Goal: Task Accomplishment & Management: Manage account settings

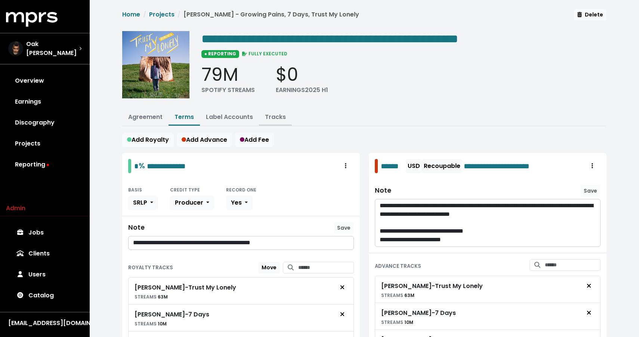
click at [277, 121] on button "Tracks" at bounding box center [275, 117] width 33 height 16
click at [274, 118] on link "Tracks" at bounding box center [275, 116] width 21 height 9
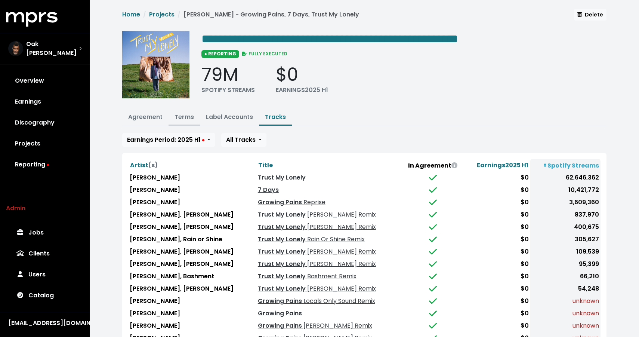
click at [188, 116] on link "Terms" at bounding box center [183, 116] width 19 height 9
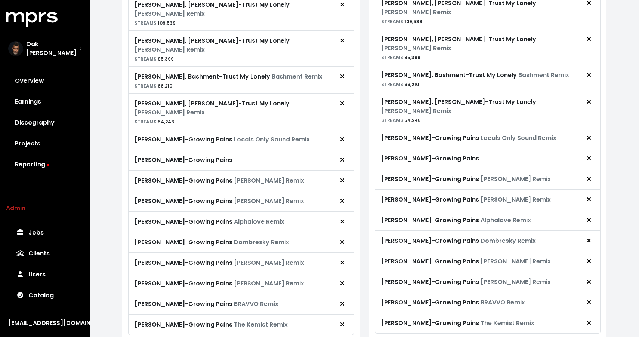
scroll to position [486, 0]
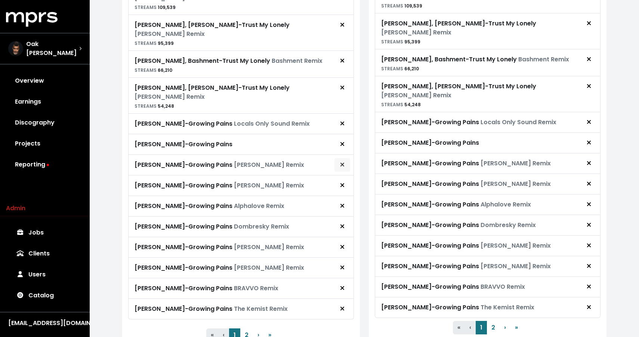
click at [344, 161] on icon "Remove royalty target" at bounding box center [342, 164] width 4 height 6
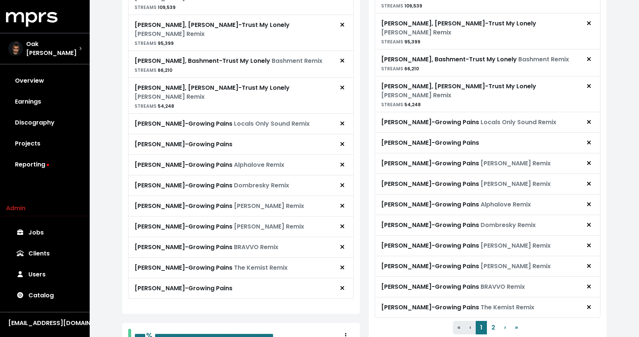
click at [344, 161] on icon "Remove royalty target" at bounding box center [342, 164] width 4 height 6
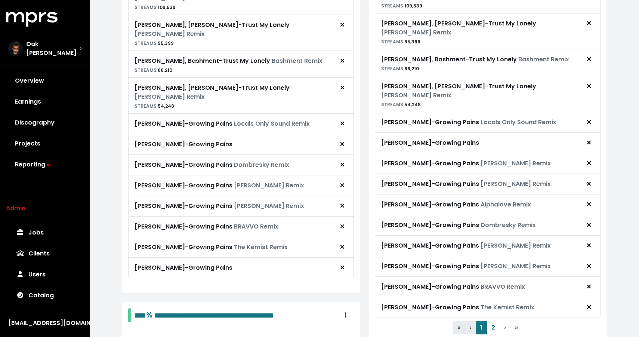
click at [344, 161] on icon "Remove royalty target" at bounding box center [342, 164] width 4 height 6
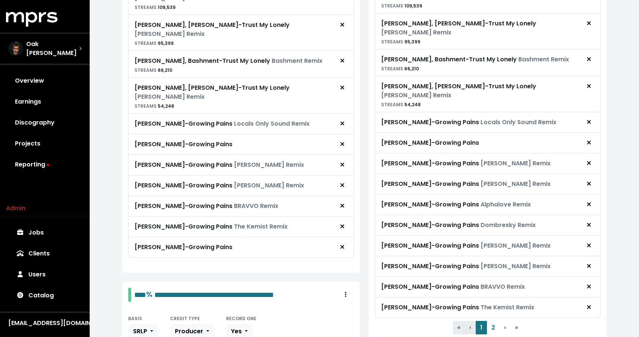
click at [344, 161] on icon "Remove royalty target" at bounding box center [342, 164] width 4 height 6
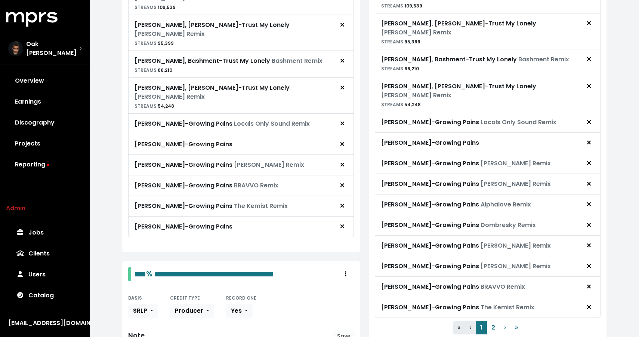
click at [344, 161] on icon "Remove royalty target" at bounding box center [342, 164] width 4 height 6
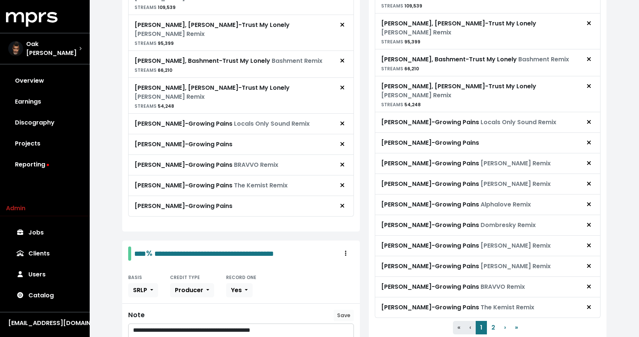
click at [344, 161] on icon "Remove royalty target" at bounding box center [342, 164] width 4 height 6
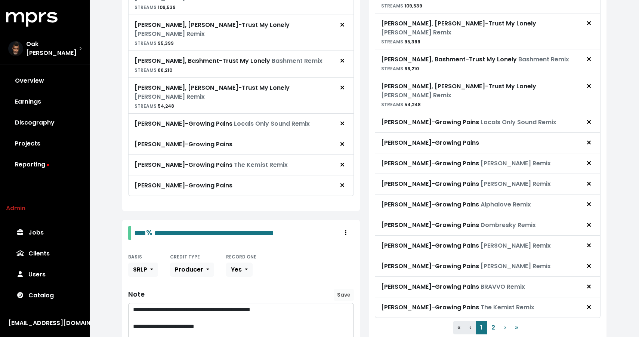
click at [344, 161] on icon "Remove royalty target" at bounding box center [342, 164] width 4 height 6
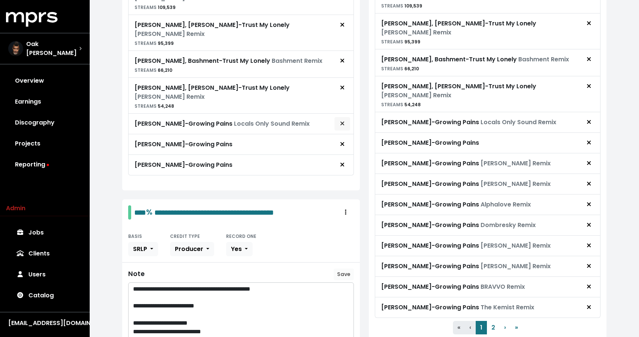
click at [341, 117] on button "Remove royalty target" at bounding box center [342, 124] width 16 height 14
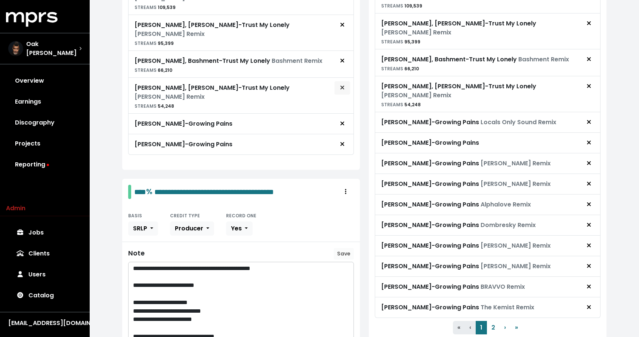
click at [341, 83] on span "Remove royalty target" at bounding box center [342, 87] width 4 height 9
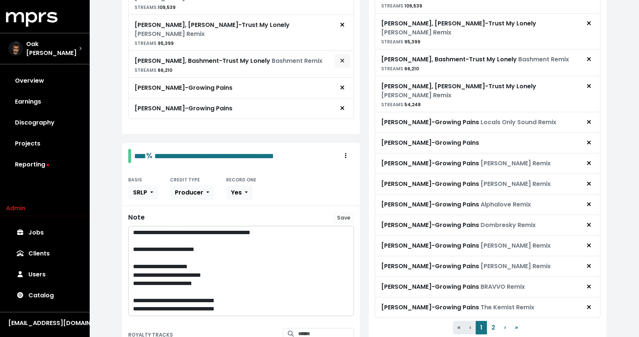
click at [341, 56] on span "Remove royalty target" at bounding box center [342, 60] width 4 height 9
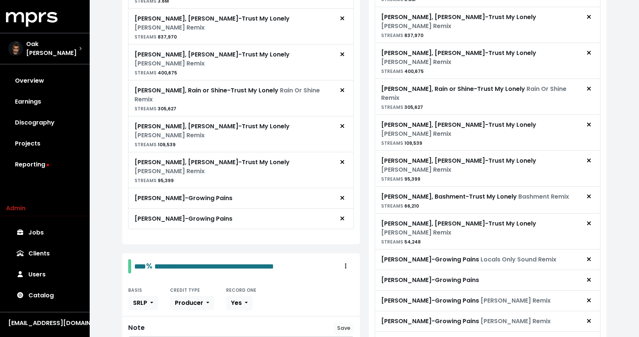
scroll to position [343, 0]
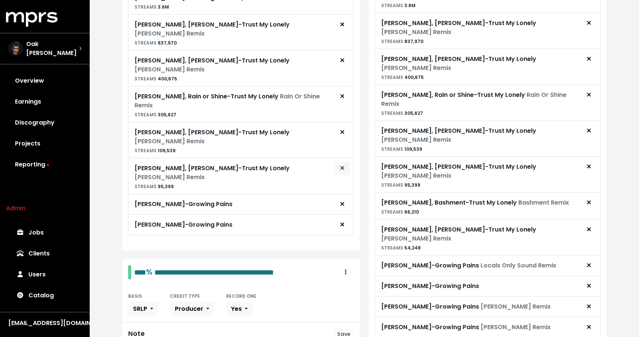
click at [341, 164] on span "Remove royalty target" at bounding box center [342, 168] width 4 height 9
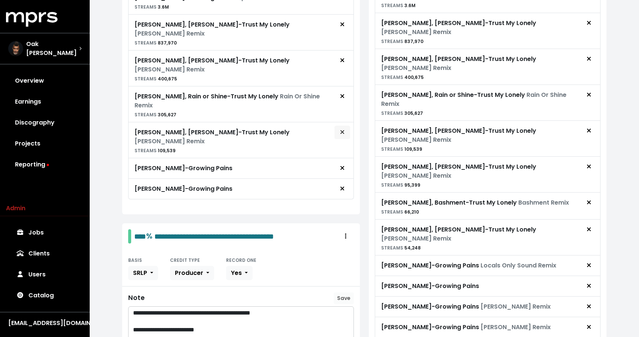
click at [343, 128] on span "Remove royalty target" at bounding box center [342, 132] width 4 height 9
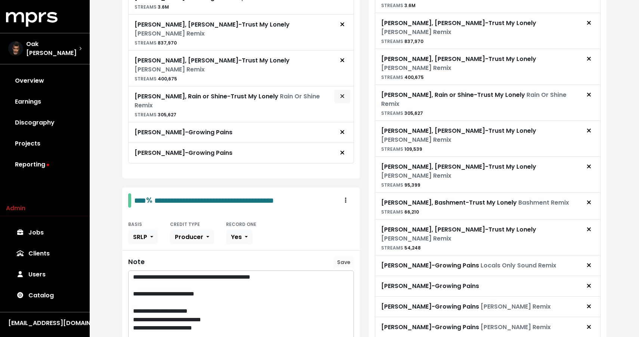
click at [345, 89] on button "Remove royalty target" at bounding box center [342, 96] width 16 height 14
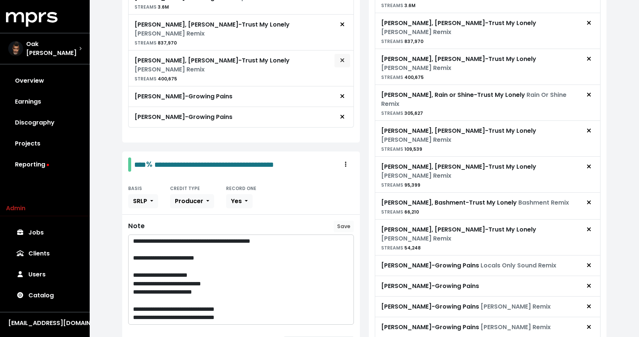
click at [344, 56] on span "Remove royalty target" at bounding box center [342, 60] width 4 height 9
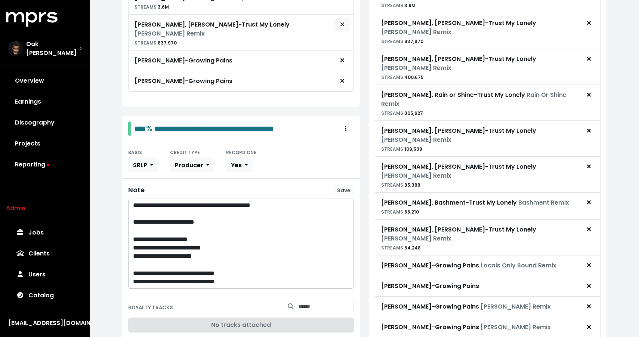
click at [343, 28] on button "Remove royalty target" at bounding box center [342, 25] width 16 height 14
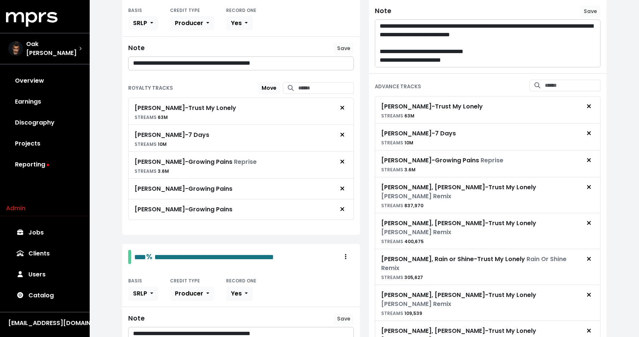
scroll to position [192, 0]
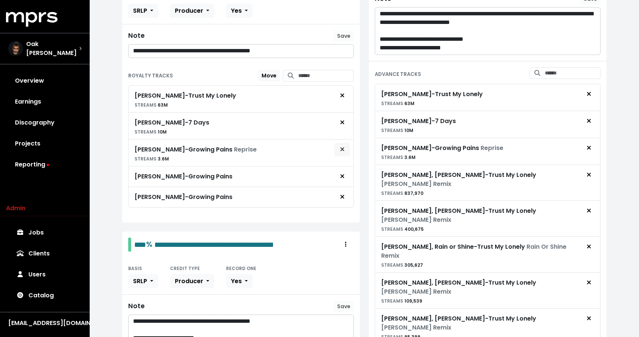
click at [347, 150] on button "Remove royalty target" at bounding box center [342, 149] width 16 height 14
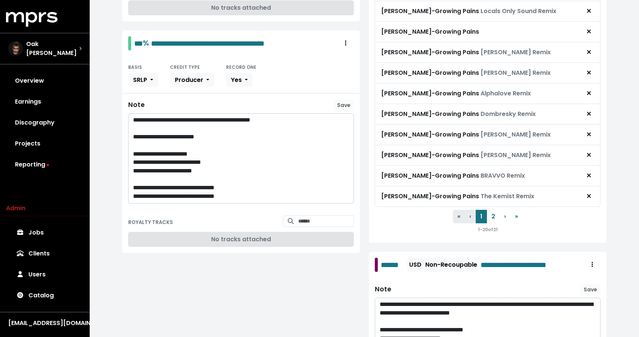
scroll to position [636, 0]
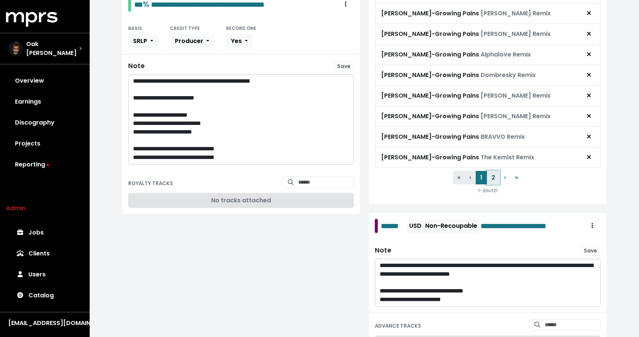
click at [490, 171] on button "2" at bounding box center [493, 177] width 13 height 13
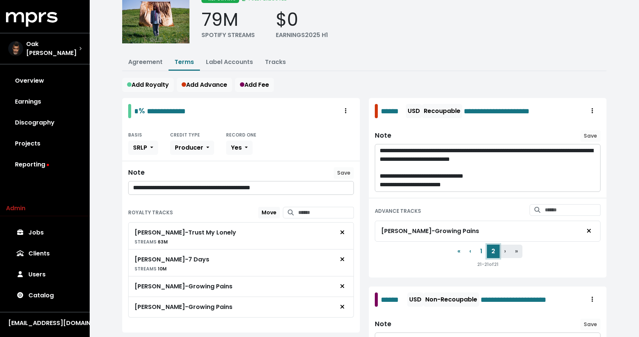
scroll to position [0, 0]
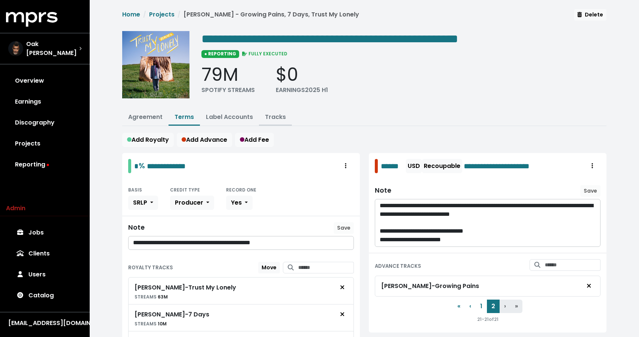
click at [281, 116] on link "Tracks" at bounding box center [275, 116] width 21 height 9
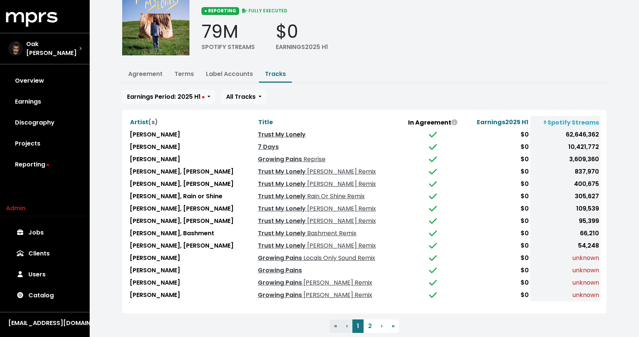
scroll to position [43, 0]
click at [367, 319] on button "2" at bounding box center [369, 325] width 13 height 13
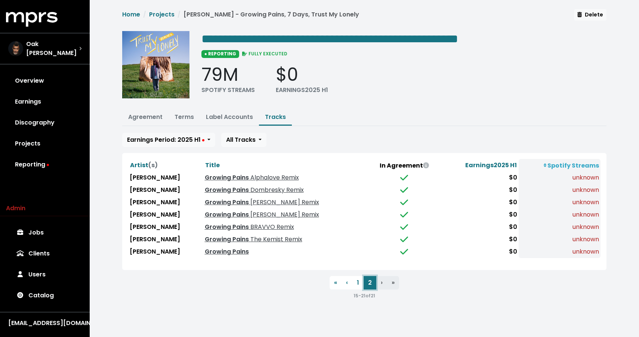
scroll to position [0, 0]
click at [355, 278] on button "1" at bounding box center [357, 282] width 11 height 13
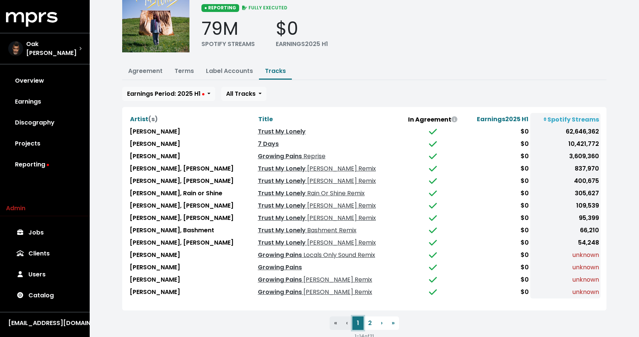
scroll to position [61, 0]
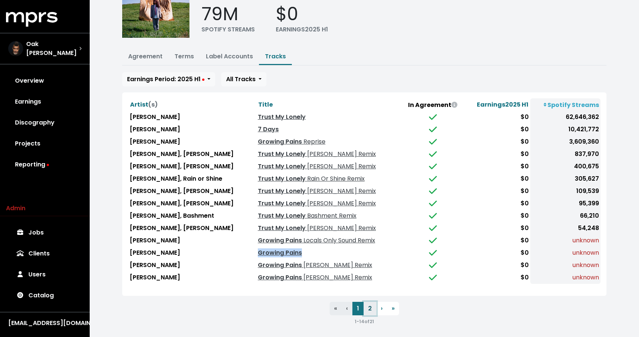
click at [367, 304] on button "2" at bounding box center [369, 307] width 13 height 13
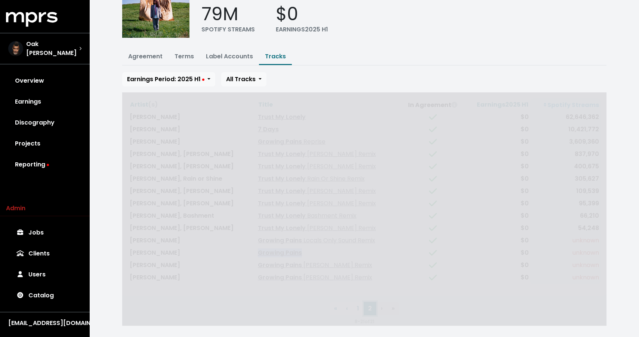
scroll to position [0, 0]
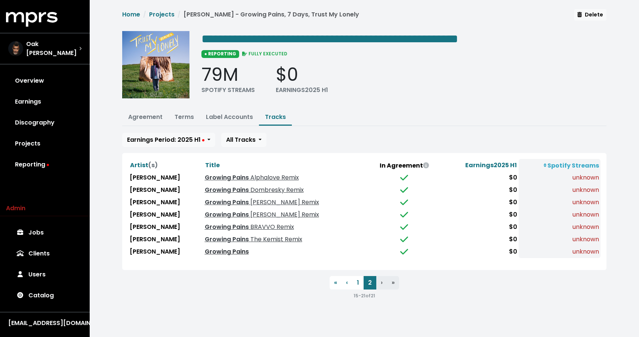
click at [215, 249] on link "Growing Pains" at bounding box center [227, 251] width 44 height 9
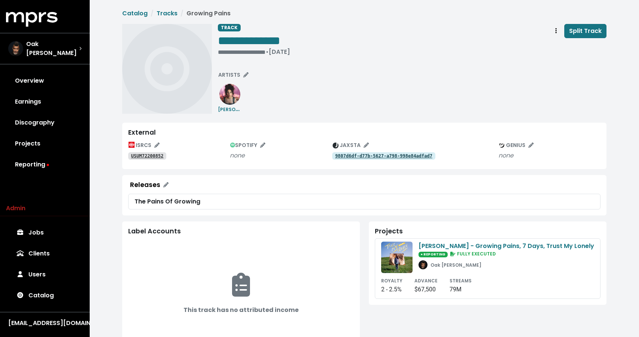
click at [152, 154] on tt "USUM72200852" at bounding box center [147, 155] width 32 height 5
click at [259, 51] on div "**********" at bounding box center [254, 51] width 72 height 7
click at [260, 43] on span "**********" at bounding box center [249, 41] width 62 height 12
click at [260, 41] on span "**********" at bounding box center [249, 41] width 62 height 12
click at [259, 42] on span "**********" at bounding box center [251, 41] width 67 height 12
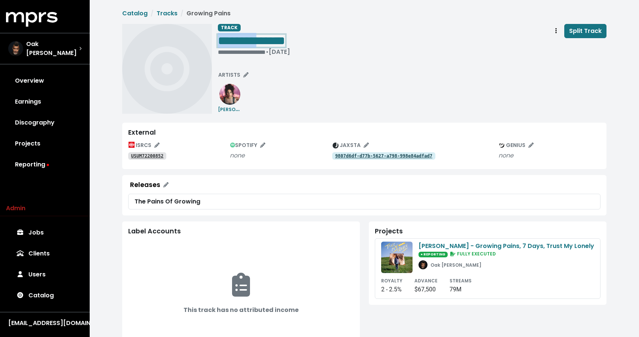
click at [259, 42] on span "**********" at bounding box center [251, 41] width 67 height 12
copy span "**********"
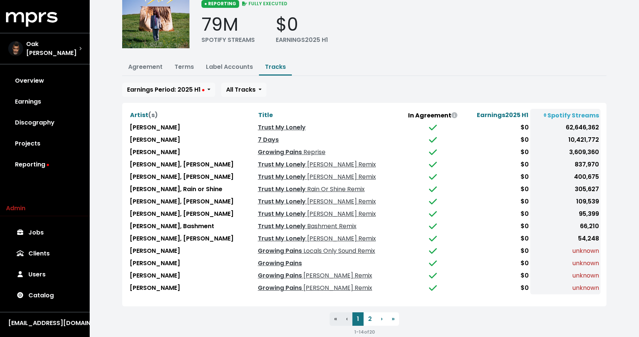
scroll to position [54, 0]
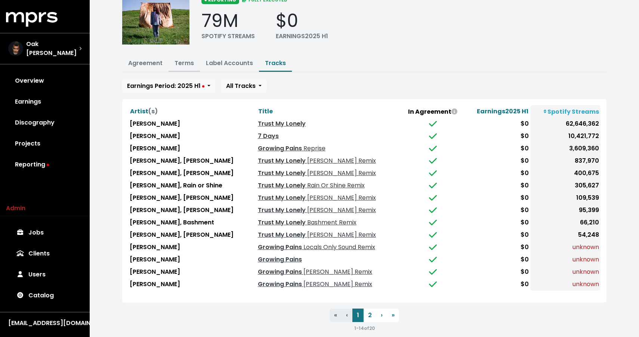
click at [175, 62] on link "Terms" at bounding box center [183, 63] width 19 height 9
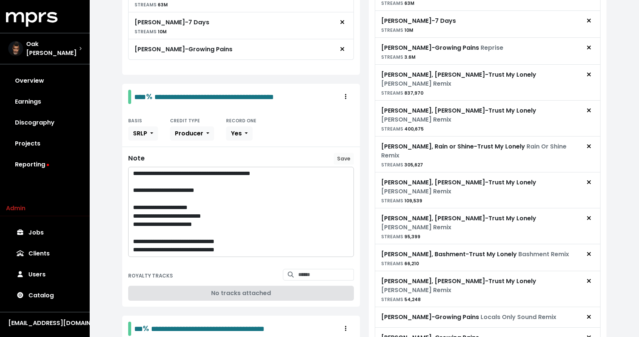
scroll to position [290, 0]
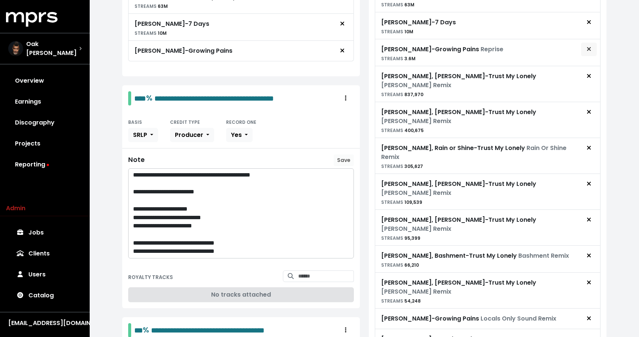
click at [588, 46] on icon "Remove advance target" at bounding box center [588, 49] width 4 height 6
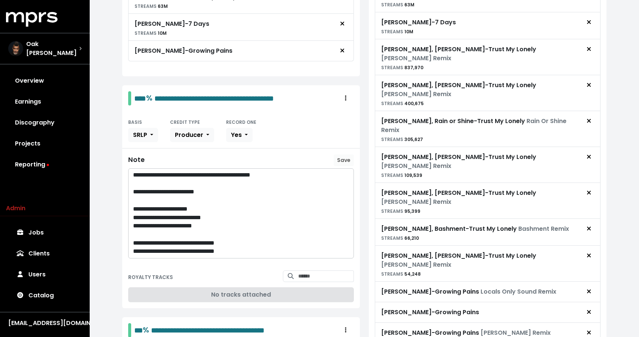
click at [588, 46] on icon "Remove advance target" at bounding box center [588, 49] width 4 height 6
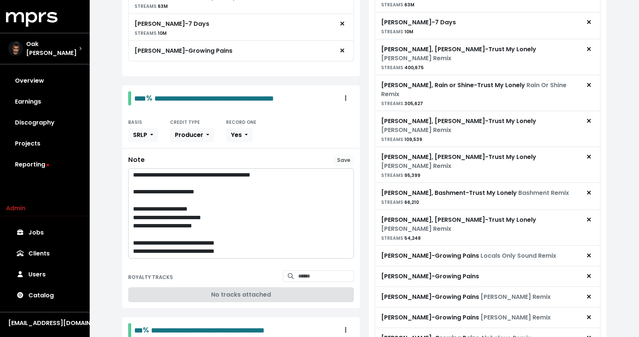
click at [588, 46] on icon "Remove advance target" at bounding box center [588, 49] width 4 height 6
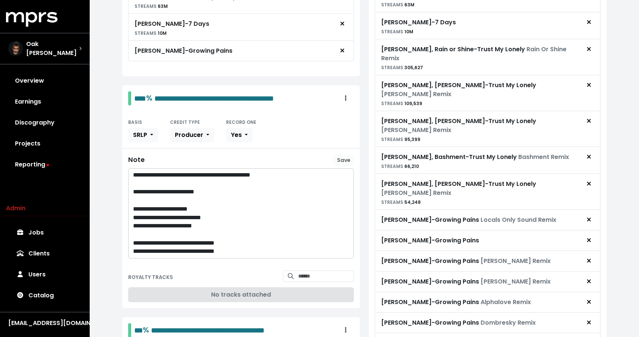
click at [588, 46] on icon "Remove advance target" at bounding box center [588, 49] width 4 height 6
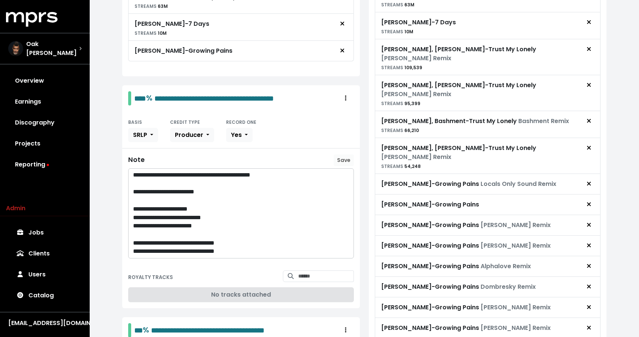
click at [588, 46] on icon "Remove advance target" at bounding box center [588, 49] width 4 height 6
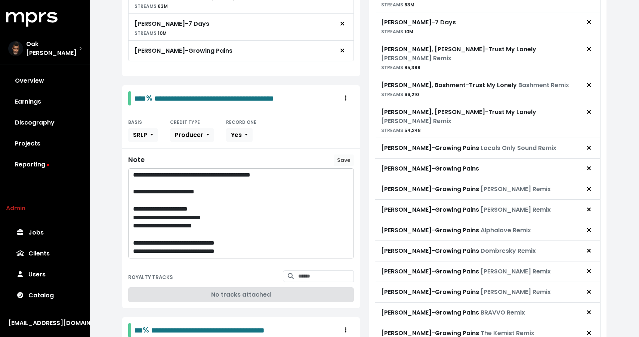
click at [588, 46] on icon "Remove advance target" at bounding box center [588, 49] width 4 height 6
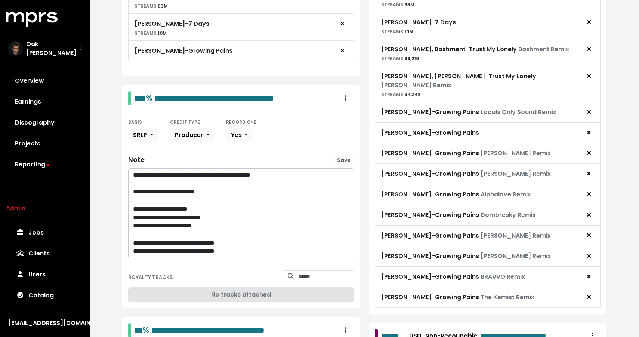
click at [588, 46] on icon "Remove advance target" at bounding box center [588, 49] width 4 height 6
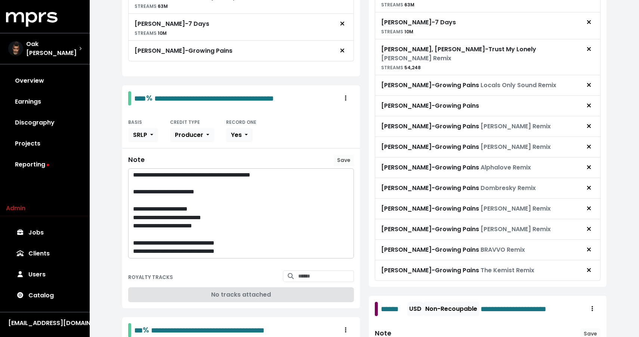
click at [588, 46] on icon "Remove advance target" at bounding box center [588, 49] width 4 height 6
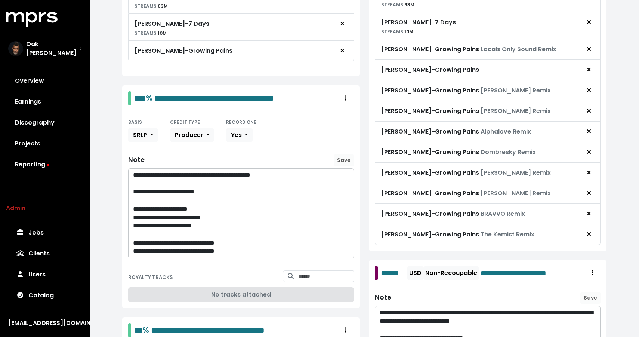
click at [588, 46] on icon "Remove advance target" at bounding box center [588, 49] width 4 height 6
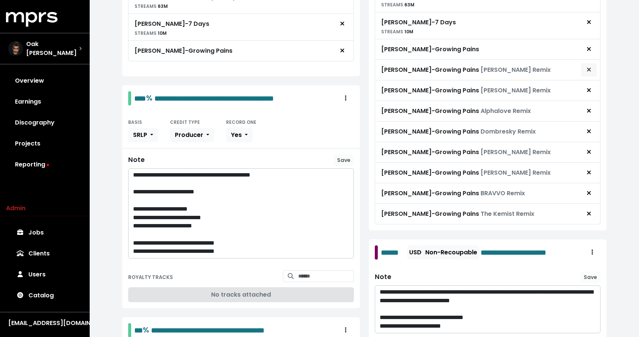
click at [591, 66] on icon "Remove advance target" at bounding box center [588, 69] width 4 height 6
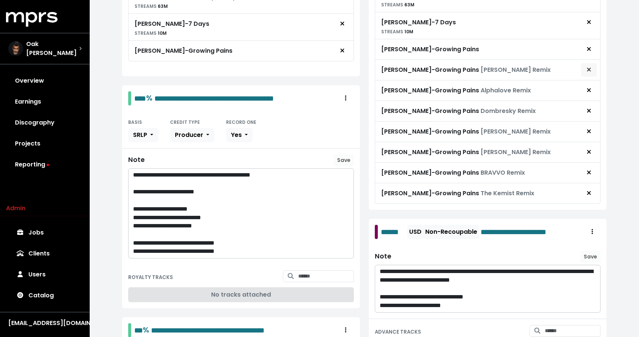
click at [591, 67] on icon "Remove advance target" at bounding box center [588, 69] width 4 height 6
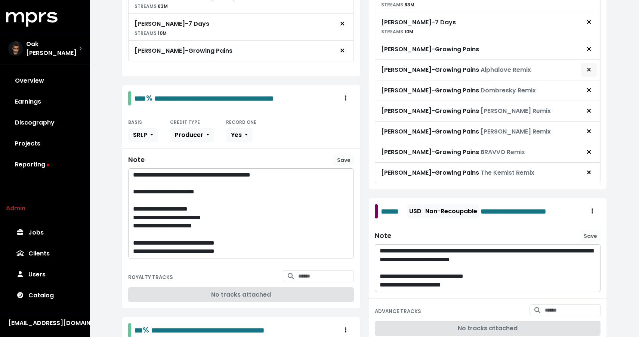
click at [591, 68] on icon "Remove advance target" at bounding box center [588, 69] width 4 height 6
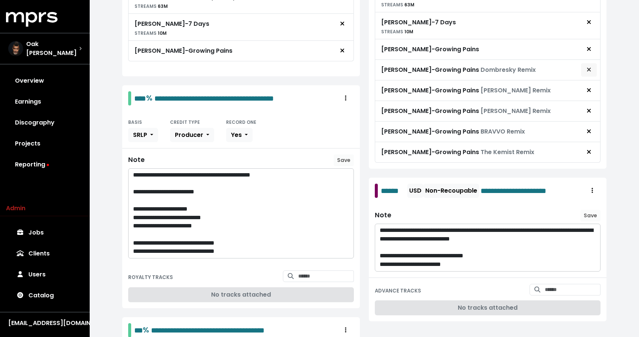
click at [591, 68] on icon "Remove advance target" at bounding box center [588, 69] width 4 height 6
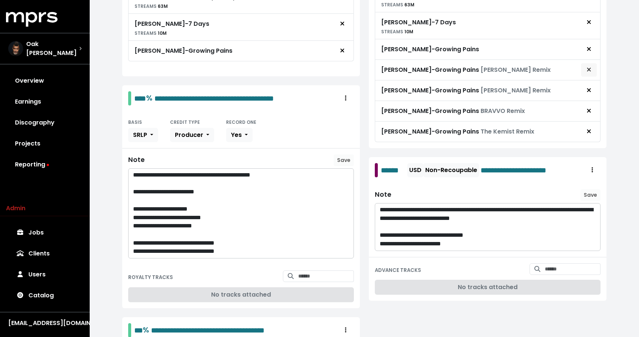
click at [591, 69] on span "Remove advance target" at bounding box center [588, 69] width 7 height 9
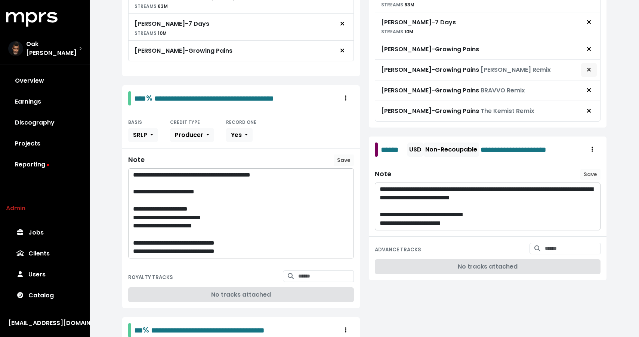
click at [591, 70] on span "Remove advance target" at bounding box center [588, 69] width 7 height 9
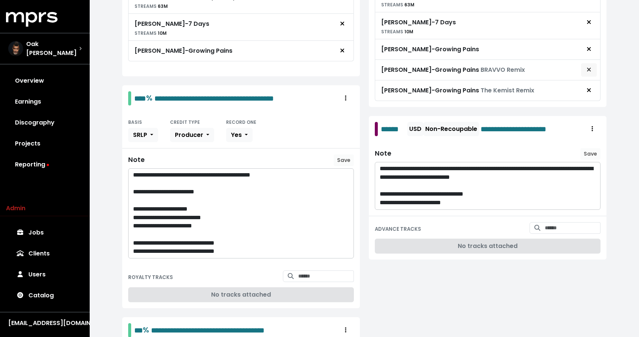
click at [591, 71] on span "Remove advance target" at bounding box center [588, 69] width 7 height 9
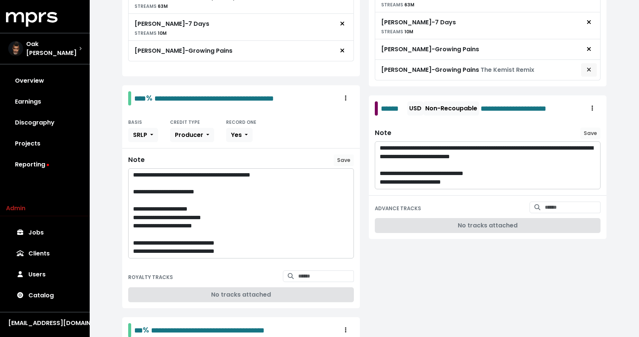
click at [591, 71] on span "Remove advance target" at bounding box center [588, 69] width 7 height 9
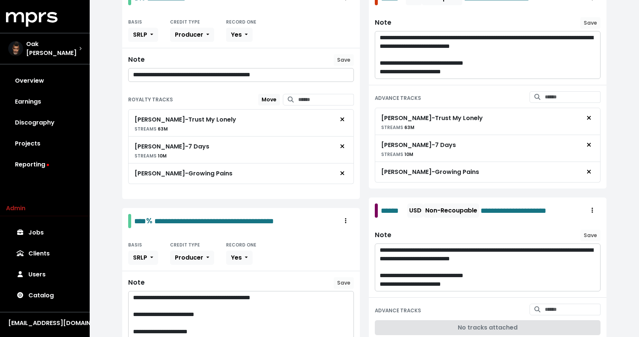
scroll to position [167, 0]
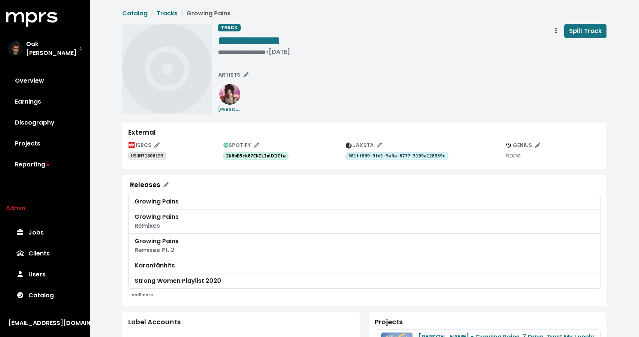
click at [153, 155] on tt "USUM71808193" at bounding box center [147, 155] width 32 height 5
click at [554, 26] on button "Track actions" at bounding box center [556, 31] width 16 height 14
click at [559, 43] on link "Merge" at bounding box center [577, 47] width 59 height 12
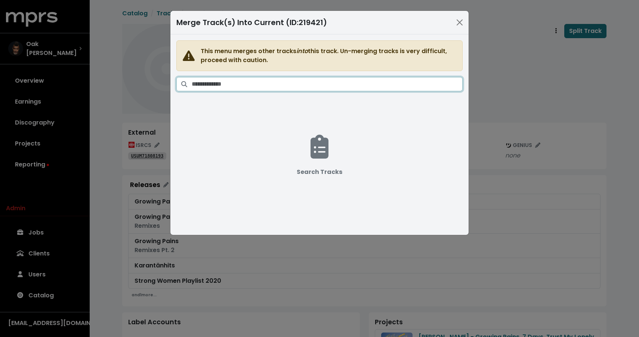
click at [427, 83] on input "Search tracks" at bounding box center [327, 84] width 271 height 14
paste input "**********"
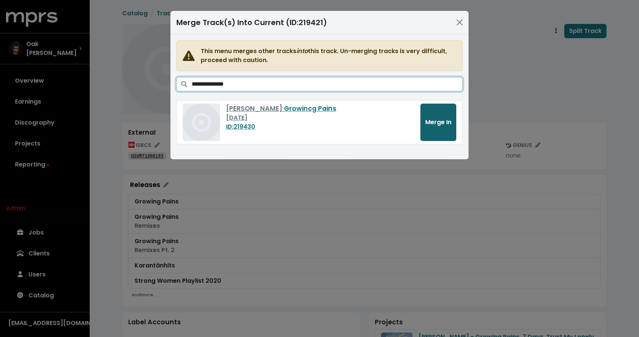
type input "**********"
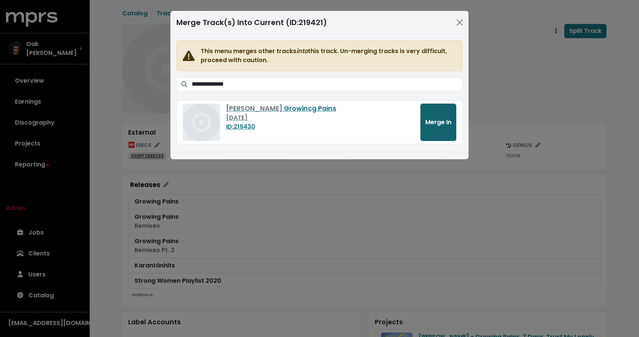
click at [441, 117] on button "Merge In" at bounding box center [438, 121] width 36 height 37
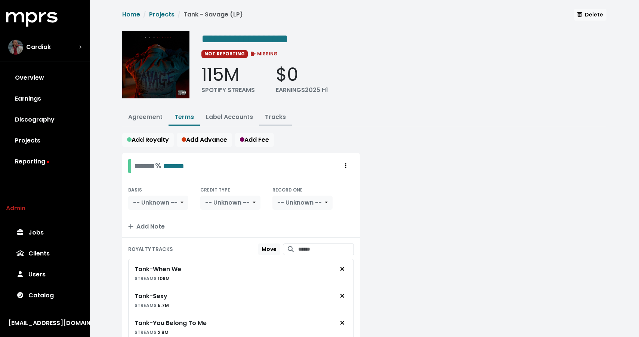
click at [274, 121] on button "Tracks" at bounding box center [275, 117] width 33 height 16
click at [272, 115] on link "Tracks" at bounding box center [275, 116] width 21 height 9
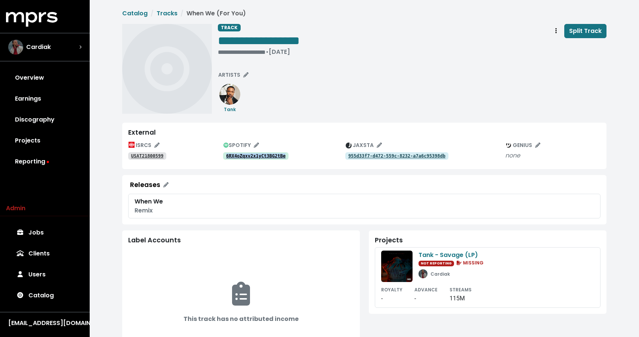
click at [146, 156] on tt "USAT21800599" at bounding box center [147, 155] width 32 height 5
click at [227, 52] on div "**********" at bounding box center [259, 51] width 82 height 7
click at [219, 51] on span "• Feb 14th, 2018" at bounding box center [230, 51] width 24 height 9
click at [147, 158] on tt "USAT21800855" at bounding box center [147, 155] width 32 height 5
click at [232, 51] on div "• Feb 14th, 2018" at bounding box center [259, 51] width 82 height 7
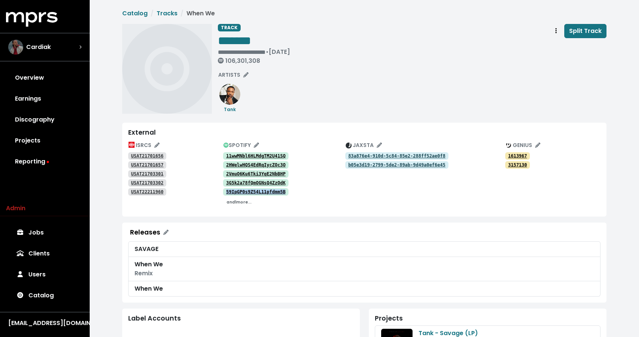
click at [239, 203] on small "and 1 more..." at bounding box center [238, 202] width 25 height 6
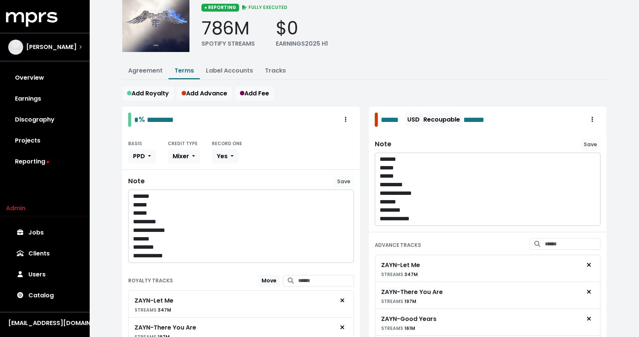
scroll to position [18, 0]
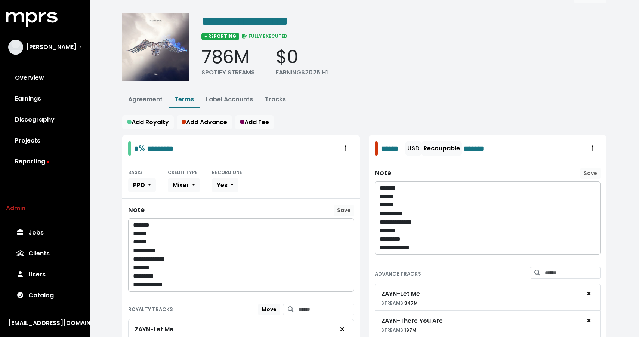
click at [272, 89] on div "**********" at bounding box center [364, 260] width 493 height 539
click at [273, 101] on link "Tracks" at bounding box center [275, 99] width 21 height 9
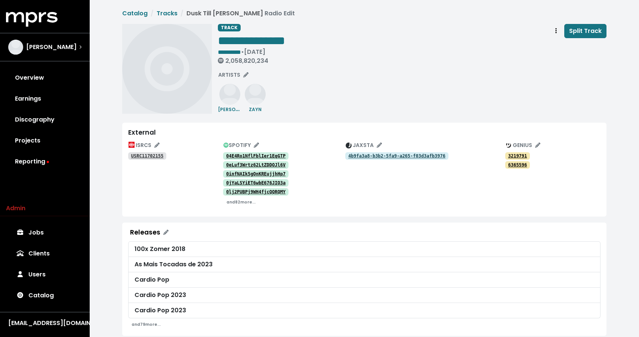
click at [253, 155] on tt "04E4Ro1NflFblIer1EqGTP" at bounding box center [255, 155] width 59 height 5
click at [247, 164] on tt "0eLuf3Wrtz62LtZDDOJl6V" at bounding box center [255, 164] width 59 height 5
click at [260, 175] on tt "0infNAIk5gOnKREujjhHp7" at bounding box center [255, 173] width 59 height 5
click at [245, 192] on tt "0lj2PUBPj9WH4fjcQQRQMY" at bounding box center [255, 191] width 59 height 5
click at [158, 157] on tt "USRC11702155" at bounding box center [147, 155] width 32 height 5
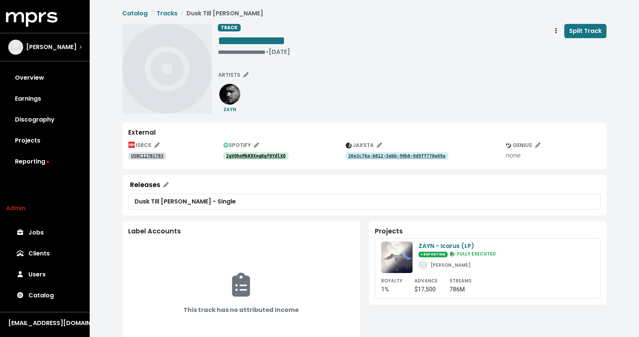
click at [251, 156] on tt "2gVOhnMkK8XngKgf0YdlXQ" at bounding box center [255, 155] width 59 height 5
click at [235, 74] on span "ARTISTS" at bounding box center [233, 74] width 30 height 7
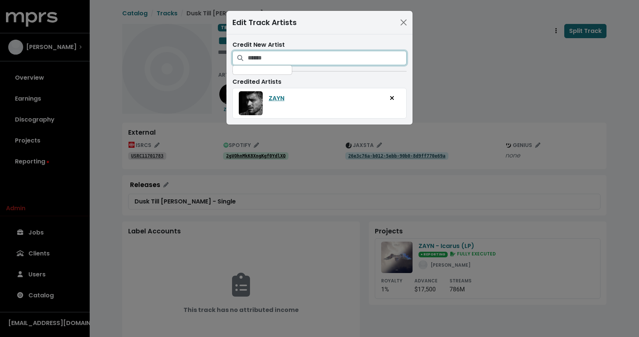
click at [267, 58] on input "Search for artists who should be credited on this track" at bounding box center [327, 58] width 159 height 14
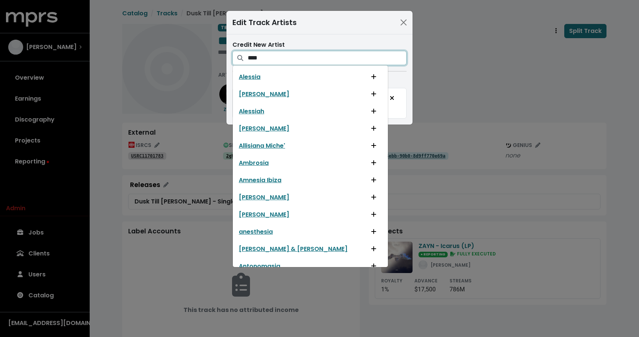
type input "***"
click at [216, 46] on div "Edit Track Artists Credit New Artist *** [PERSON_NAME] [PERSON_NAME] [PERSON_NA…" at bounding box center [319, 168] width 639 height 337
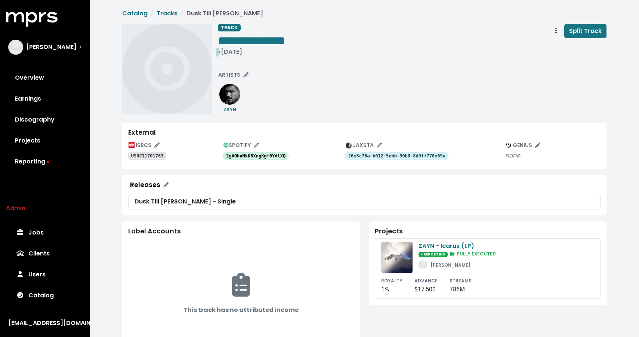
click at [230, 54] on div "• [DATE]" at bounding box center [251, 51] width 67 height 7
click at [216, 52] on div "**********" at bounding box center [364, 69] width 484 height 90
click at [220, 51] on span "• [DATE]" at bounding box center [230, 51] width 24 height 9
click at [326, 68] on div "**********" at bounding box center [412, 69] width 389 height 90
click at [162, 156] on tt "USRC11701783" at bounding box center [147, 155] width 32 height 5
